Goal: Check status: Check status

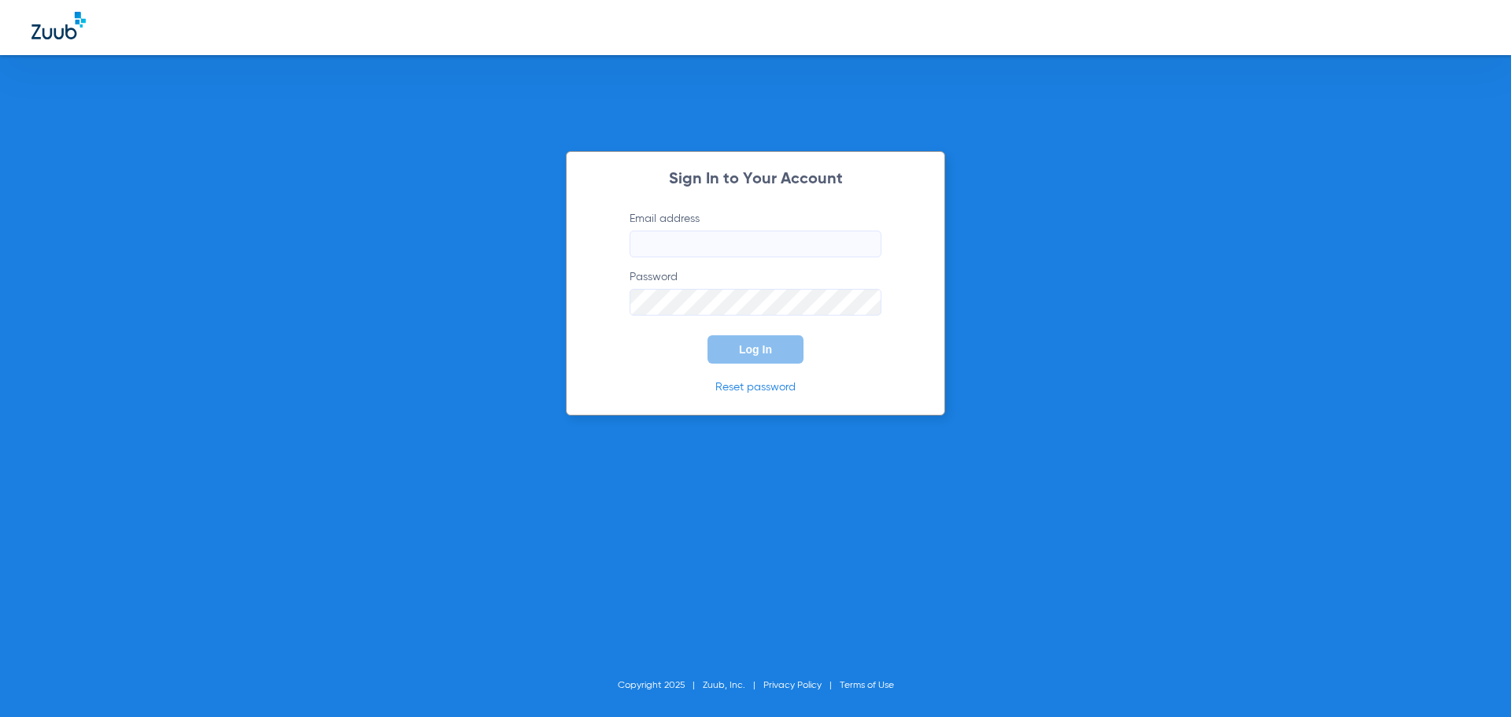
type input "[EMAIL_ADDRESS][DOMAIN_NAME]"
click at [735, 358] on button "Log In" at bounding box center [756, 349] width 96 height 28
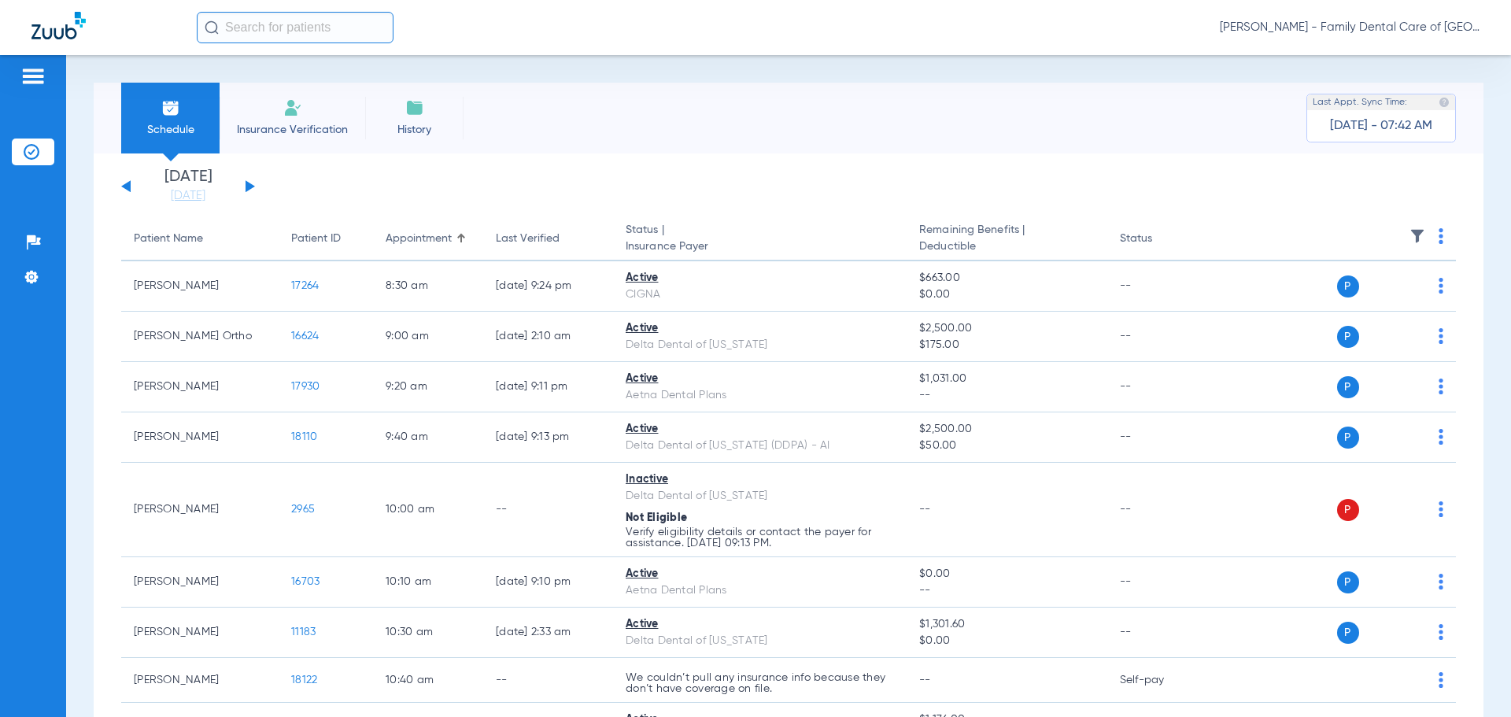
click at [248, 183] on button at bounding box center [250, 186] width 9 height 12
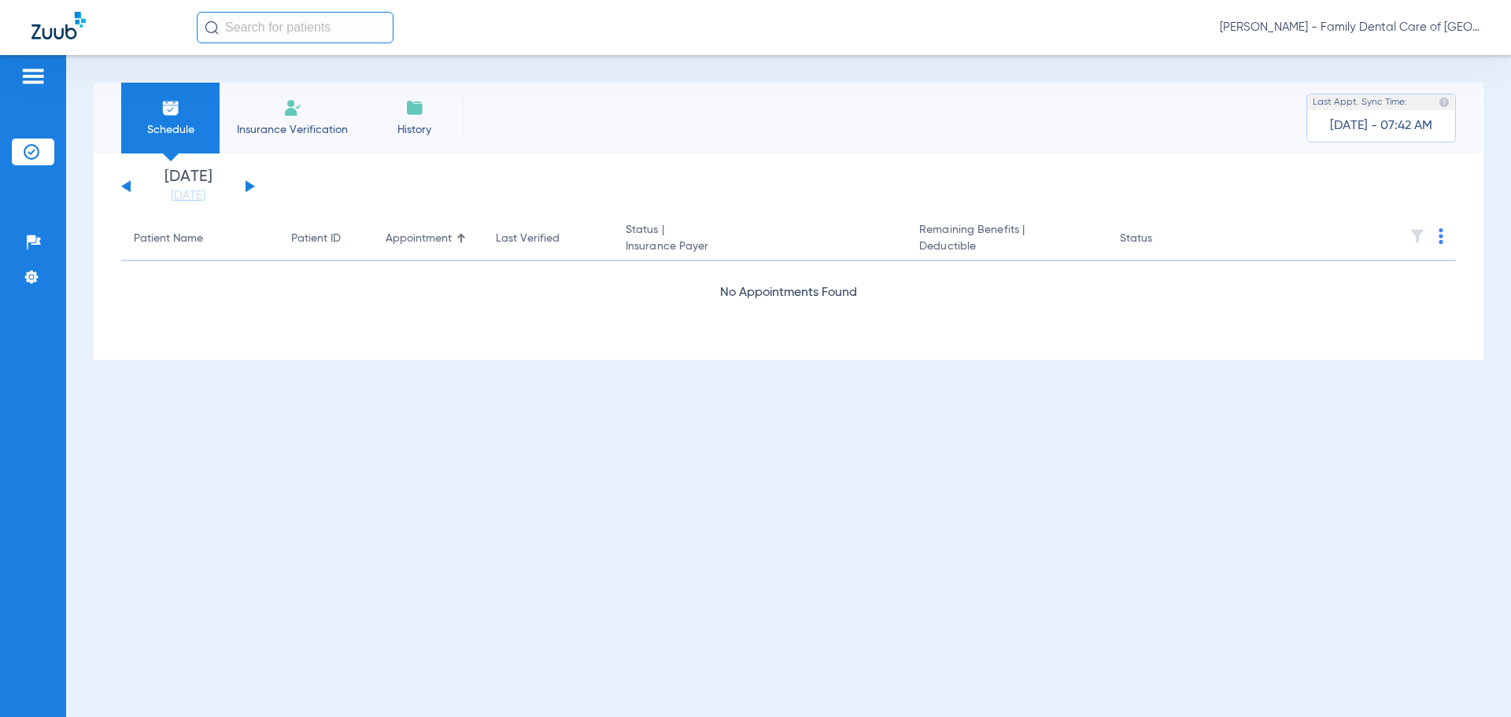
click at [248, 183] on button at bounding box center [250, 186] width 9 height 12
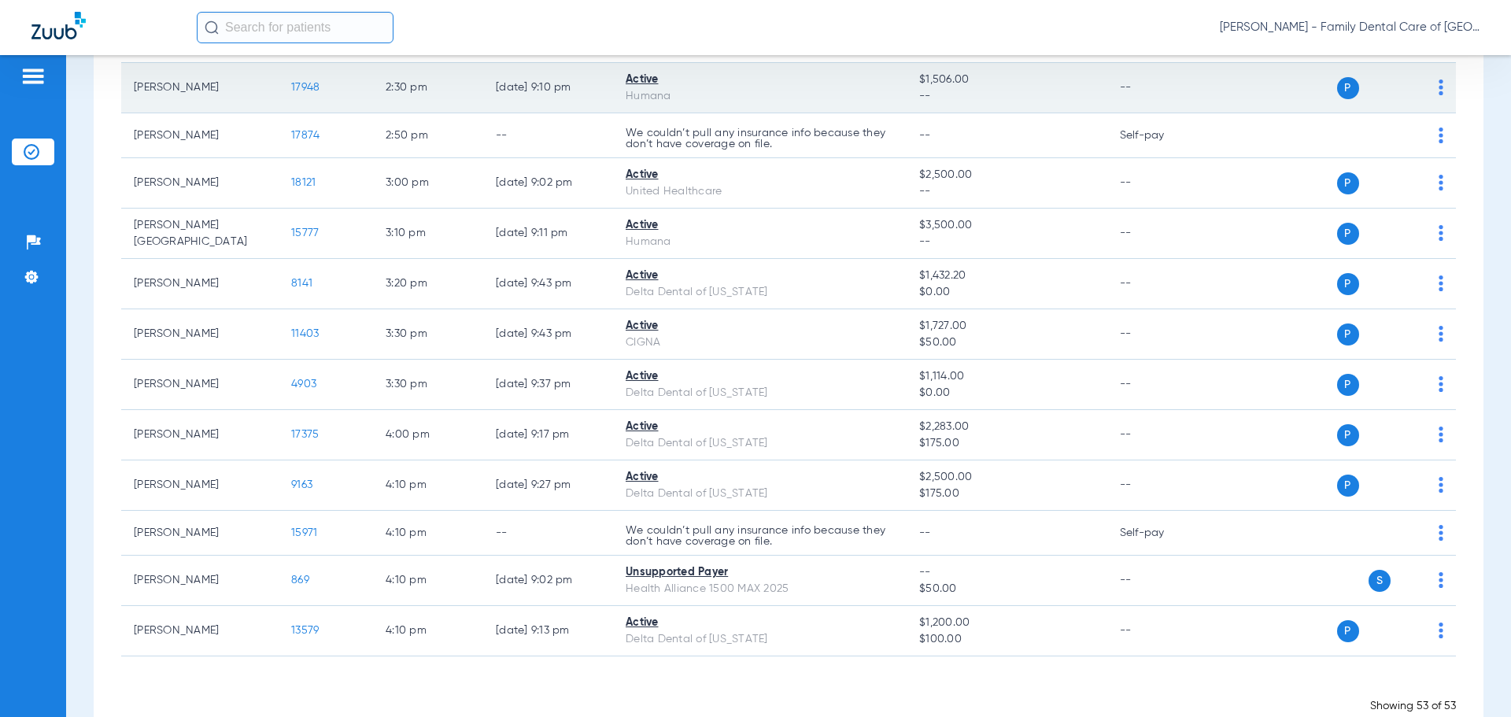
scroll to position [2282, 0]
